Goal: Task Accomplishment & Management: Manage account settings

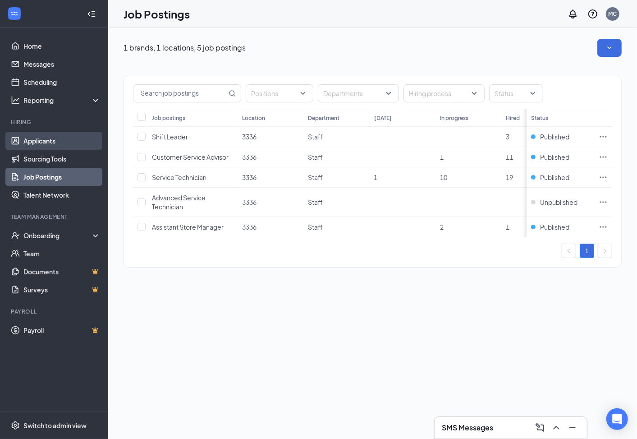
click at [44, 146] on link "Applicants" at bounding box center [61, 141] width 77 height 18
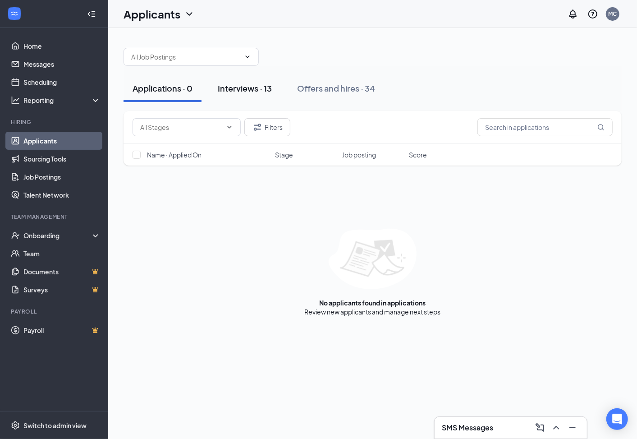
click at [248, 84] on div "Interviews · 13" at bounding box center [245, 88] width 54 height 11
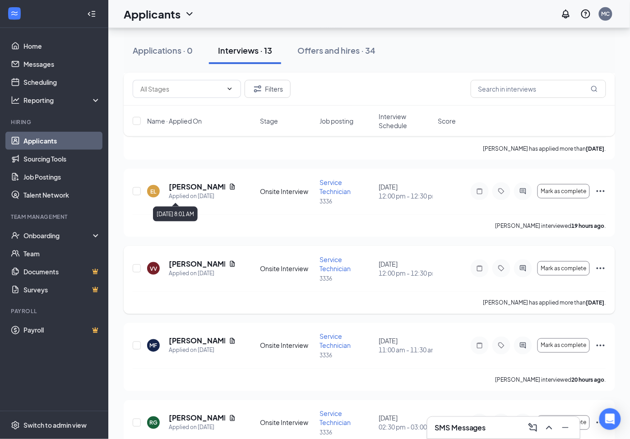
scroll to position [200, 0]
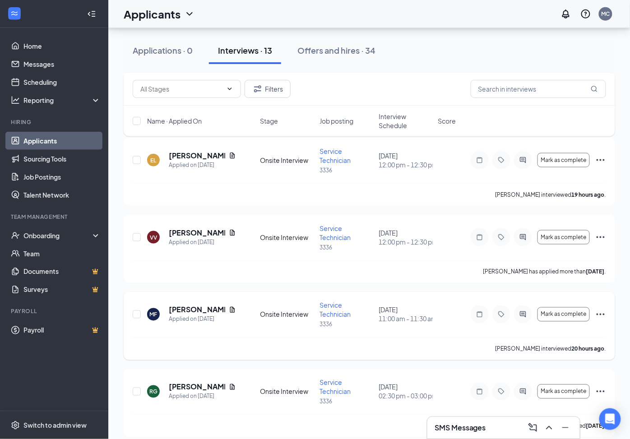
click at [598, 312] on icon "Ellipses" at bounding box center [600, 314] width 11 height 11
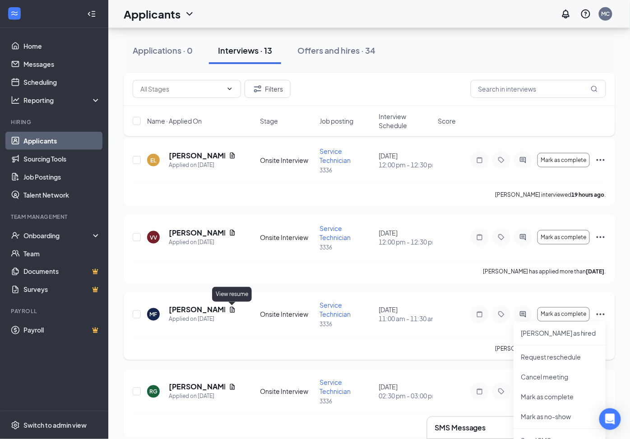
click at [233, 310] on icon "Document" at bounding box center [232, 309] width 7 height 7
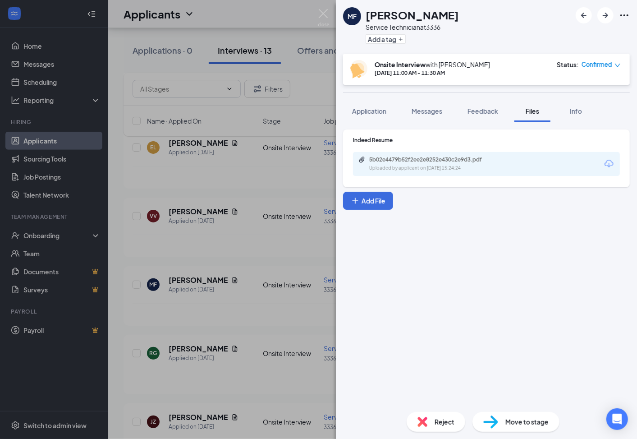
click at [609, 161] on icon "Download" at bounding box center [609, 163] width 11 height 11
click at [322, 10] on img at bounding box center [323, 18] width 11 height 18
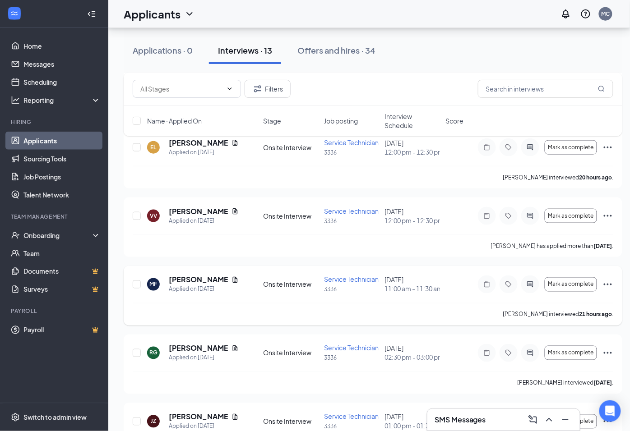
click at [607, 290] on icon "Ellipses" at bounding box center [607, 284] width 11 height 11
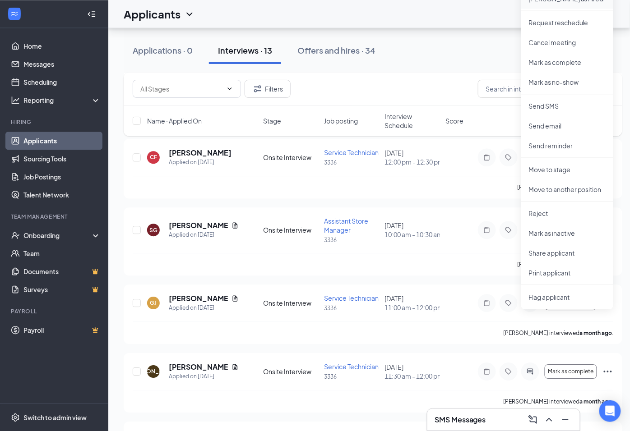
scroll to position [501, 0]
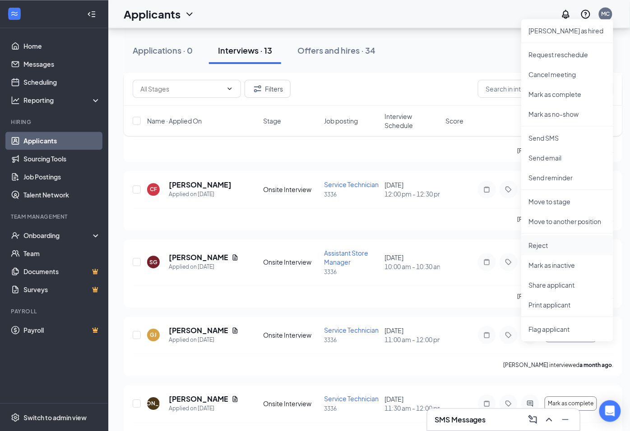
click at [535, 246] on p "Reject" at bounding box center [567, 245] width 78 height 9
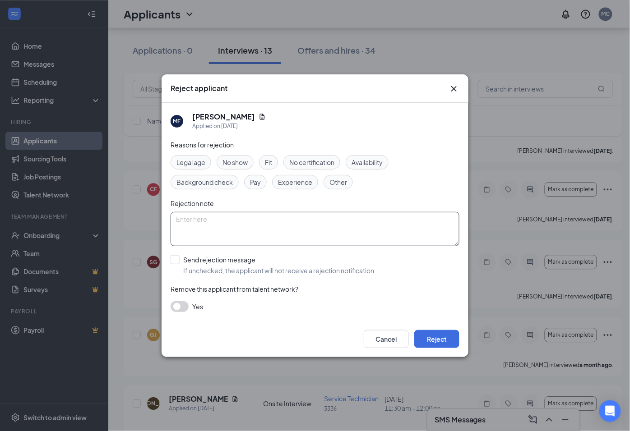
click at [227, 219] on textarea at bounding box center [314, 229] width 289 height 34
type textarea "1 hour late to interview"
click at [176, 258] on input "Send rejection message If unchecked, the applicant will not receive a rejection…" at bounding box center [272, 265] width 205 height 20
checkbox input "true"
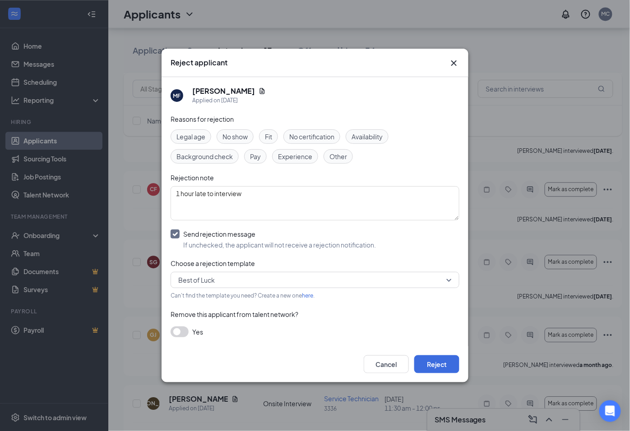
click at [210, 272] on input "search" at bounding box center [311, 279] width 271 height 15
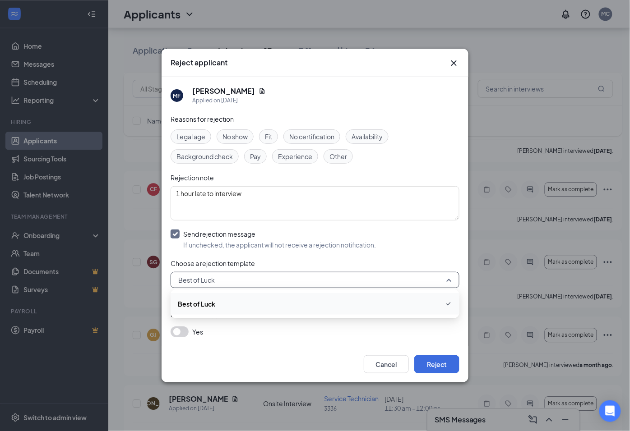
click at [211, 285] on span "Best of Luck" at bounding box center [196, 280] width 37 height 14
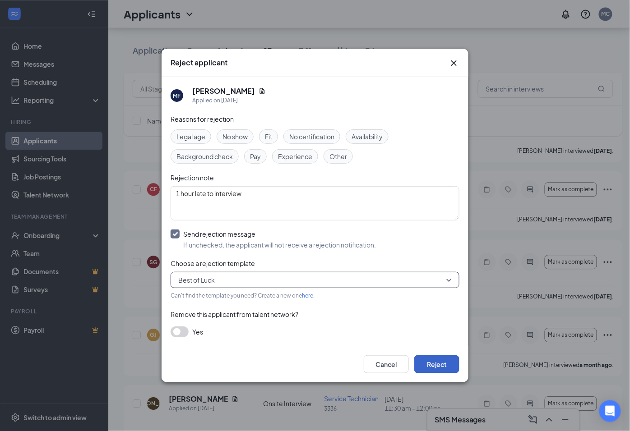
click at [434, 358] on button "Reject" at bounding box center [436, 364] width 45 height 18
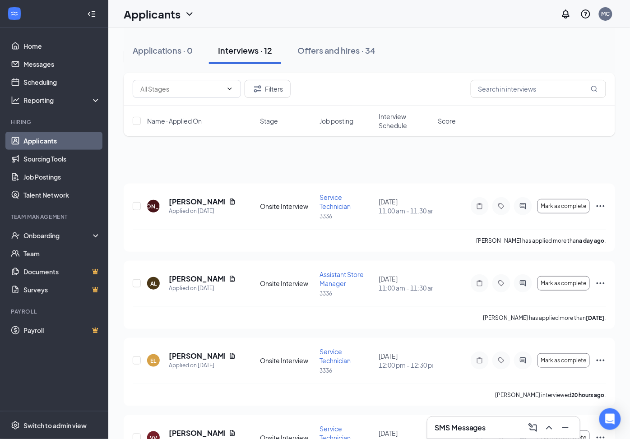
scroll to position [384, 0]
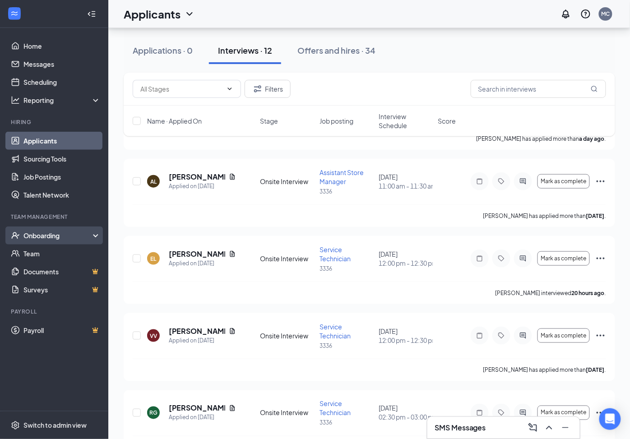
click at [55, 224] on li "Team Management Onboarding Team Documents Surveys" at bounding box center [54, 256] width 108 height 86
click at [55, 230] on div "Onboarding" at bounding box center [54, 235] width 108 height 18
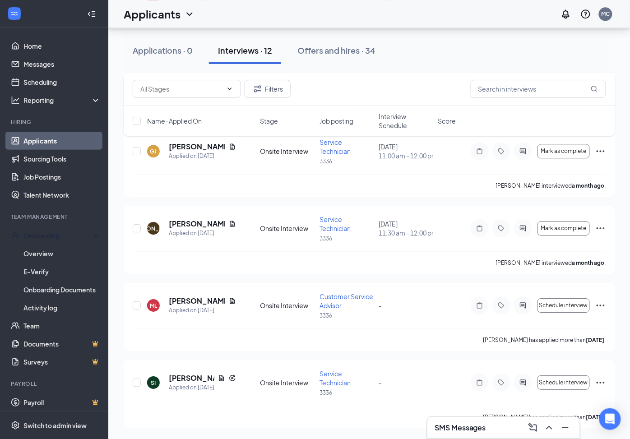
click at [132, 46] on button "Applications · 0" at bounding box center [163, 50] width 78 height 27
